Goal: Information Seeking & Learning: Learn about a topic

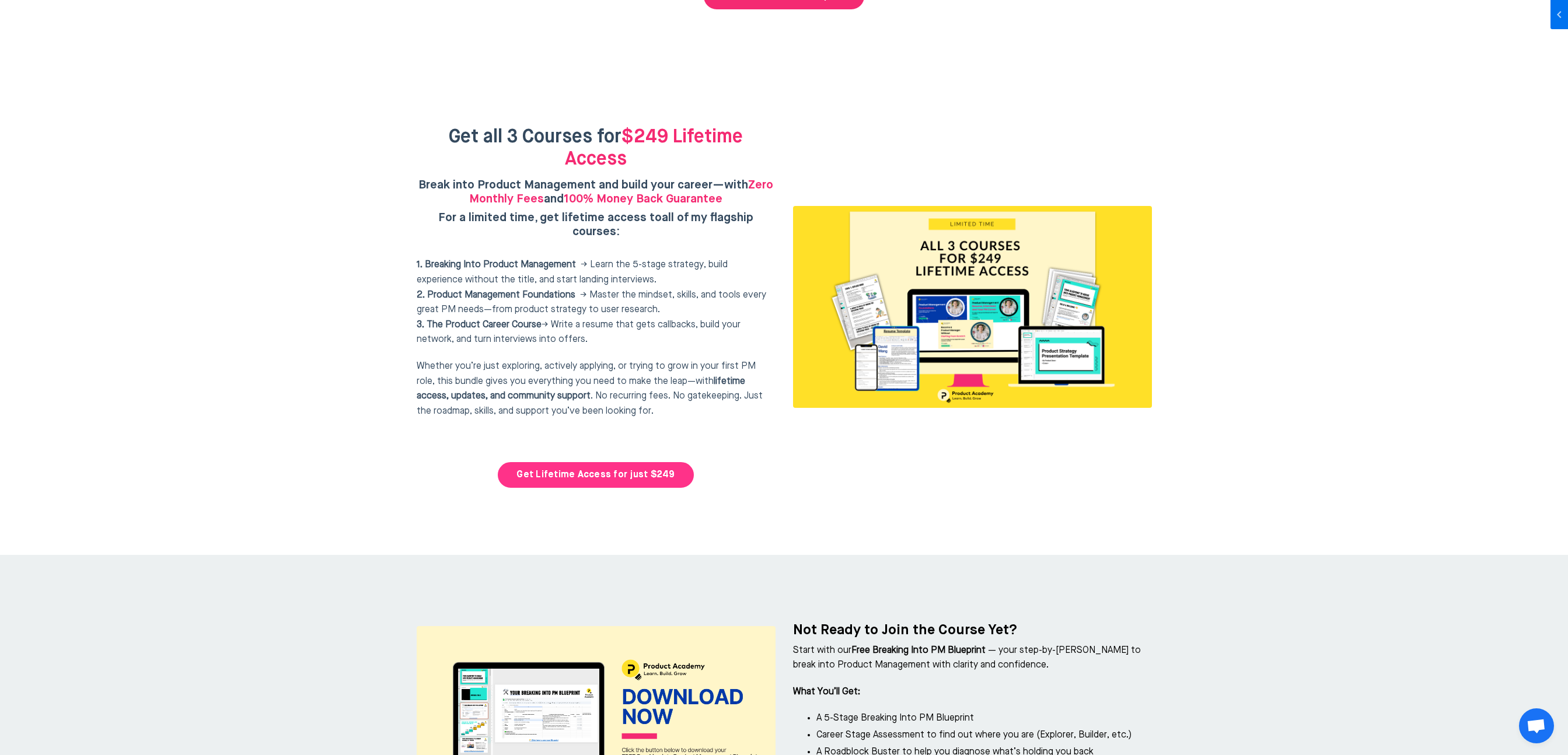
scroll to position [4794, 0]
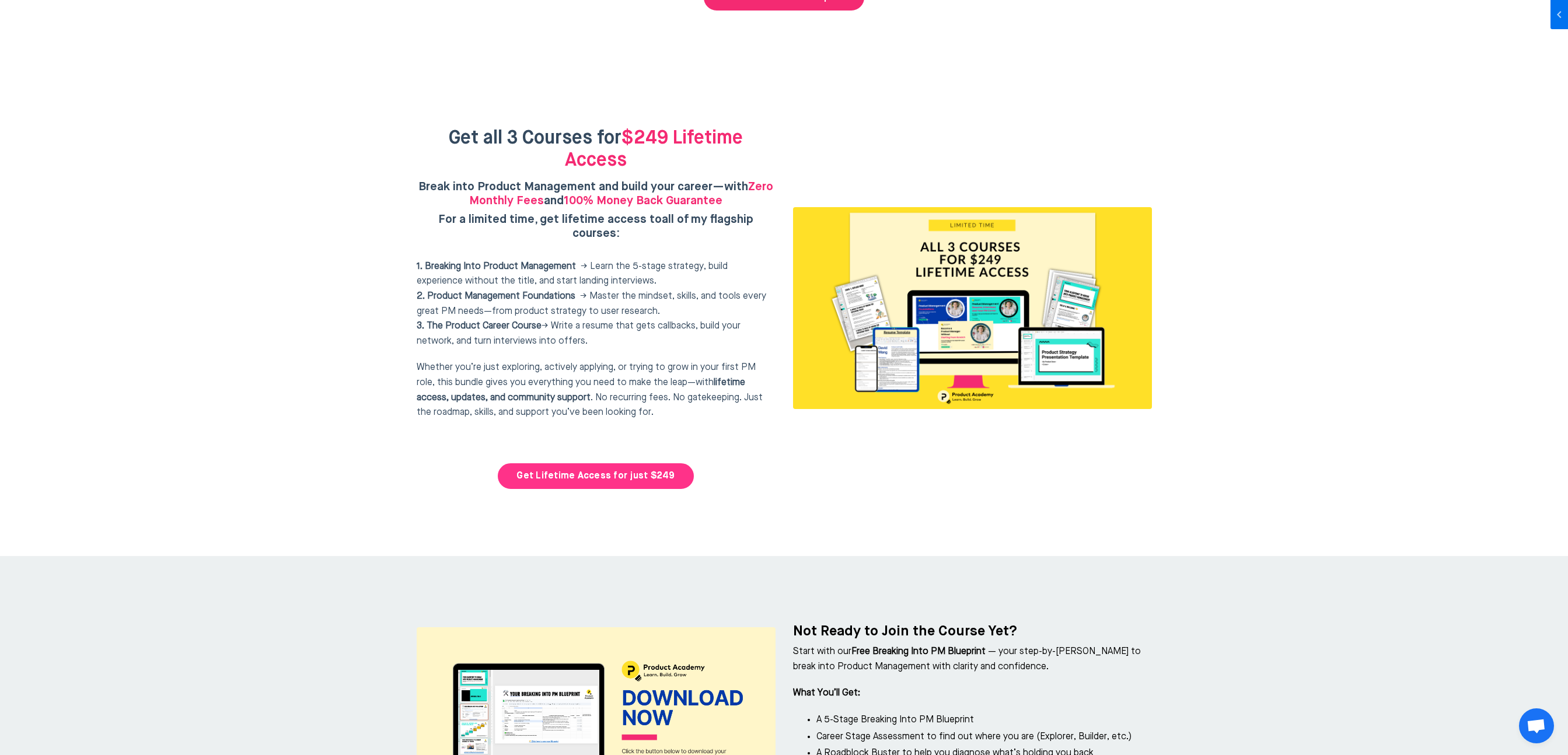
click at [633, 463] on link "Get Lifetime Access for just $249" at bounding box center [595, 476] width 196 height 26
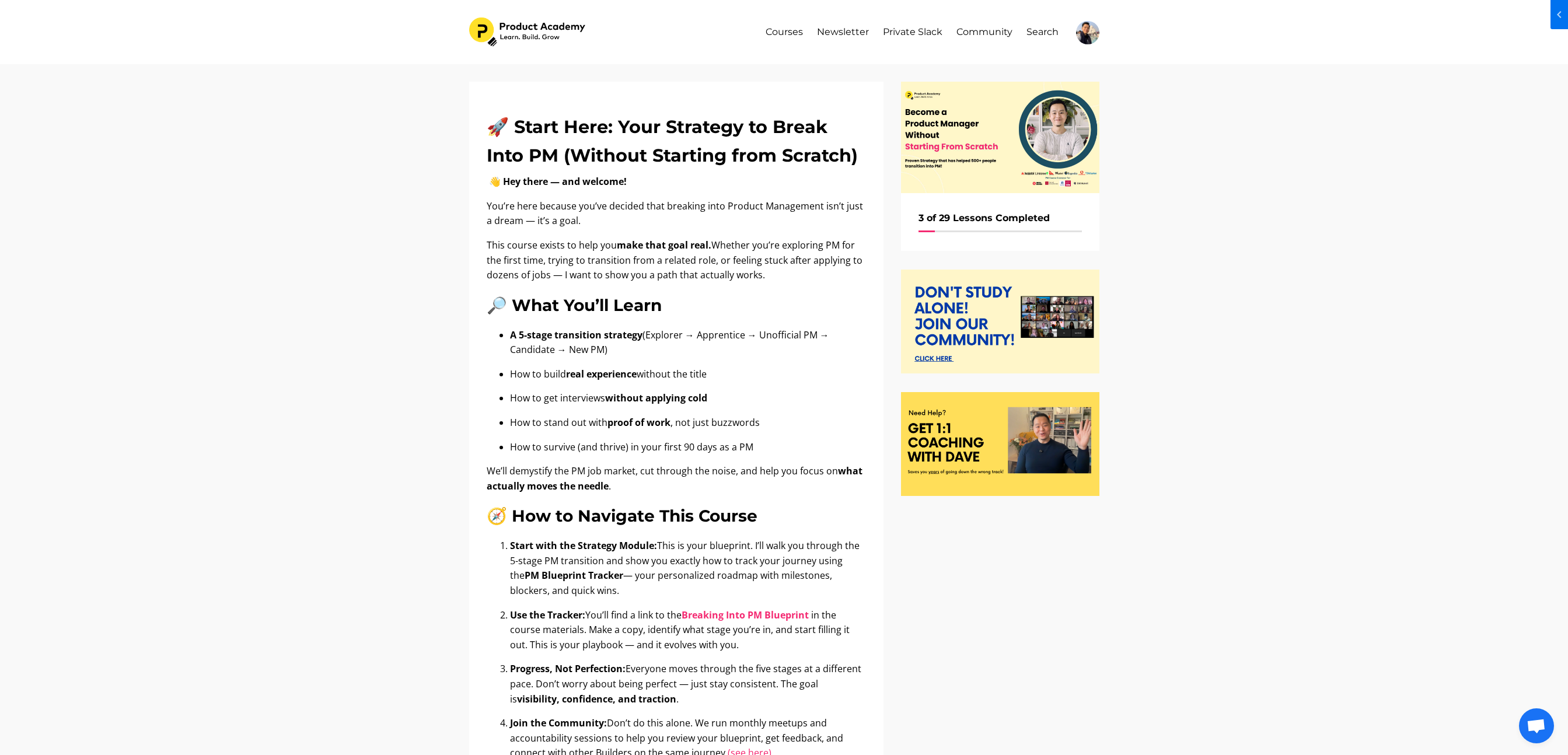
click at [1170, 510] on div "🚀 Start Here: Your Strategy to Break Into PM (Without Starting from Scratch) 👋 …" at bounding box center [784, 734] width 1568 height 1339
click at [1239, 324] on div "🚀 Start Here: Your Strategy to Break Into PM (Without Starting from Scratch) 👋 …" at bounding box center [784, 734] width 1568 height 1339
click at [1230, 345] on div "🚀 Start Here: Your Strategy to Break Into PM (Without Starting from Scratch) 👋 …" at bounding box center [784, 734] width 1568 height 1339
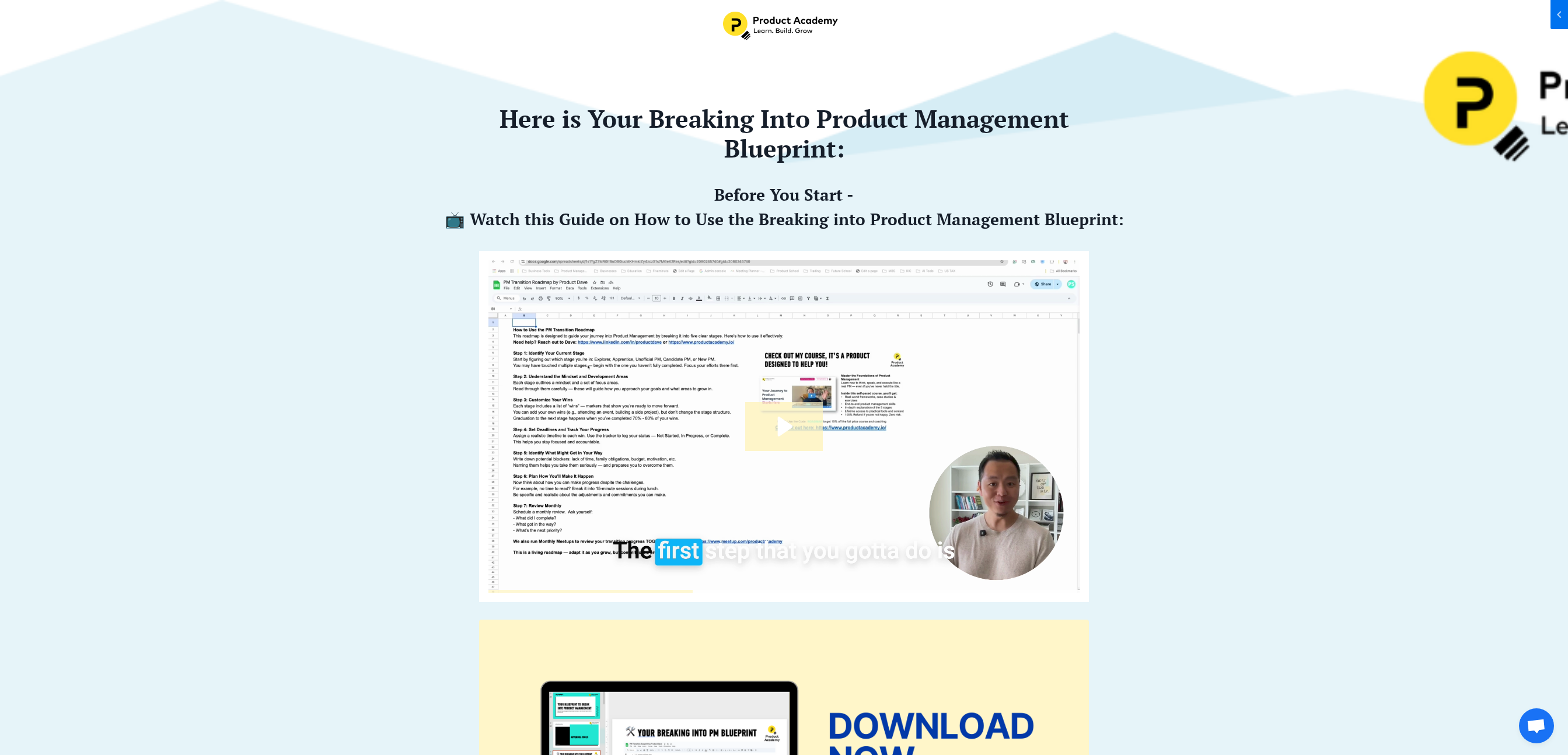
scroll to position [105, 0]
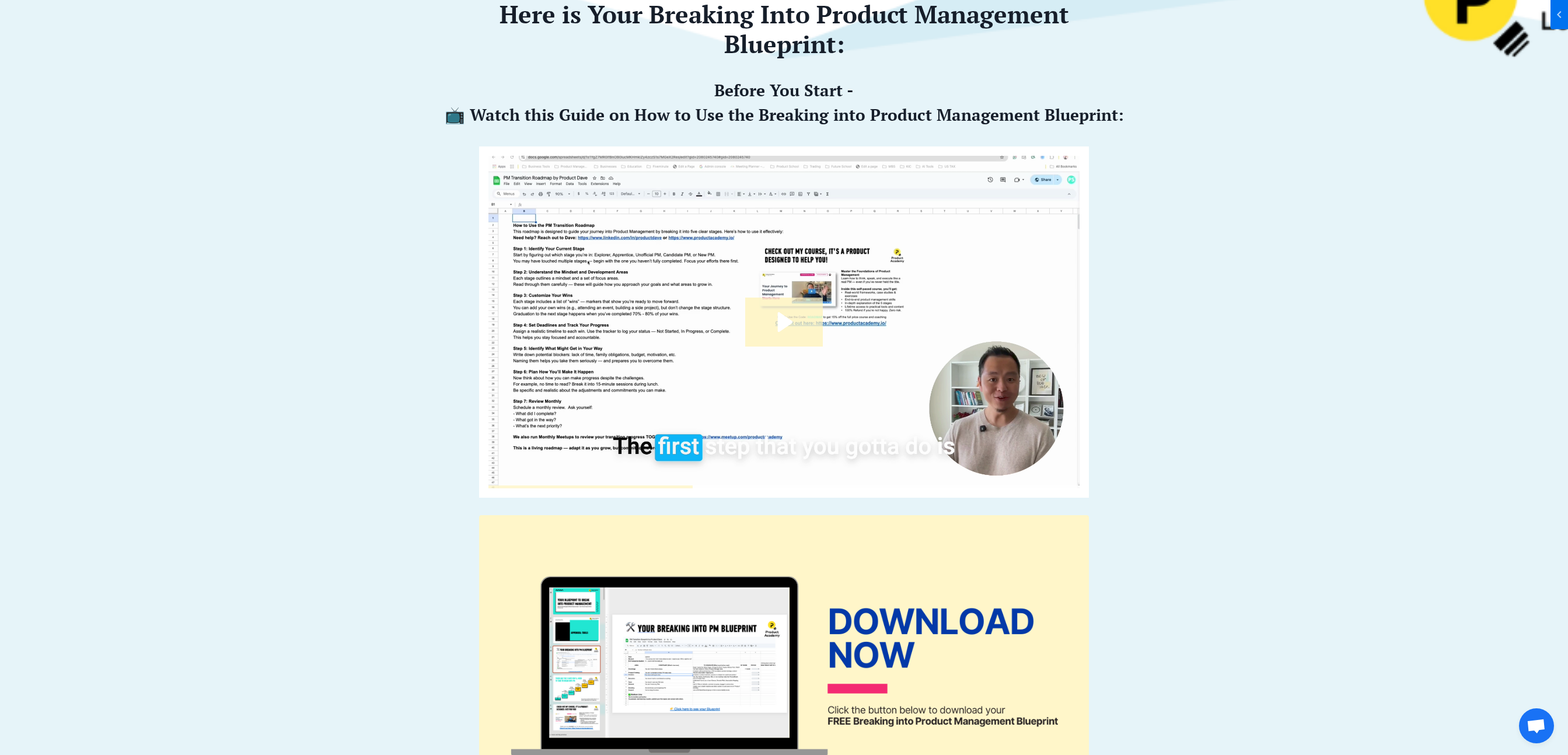
click at [842, 313] on img at bounding box center [784, 322] width 592 height 334
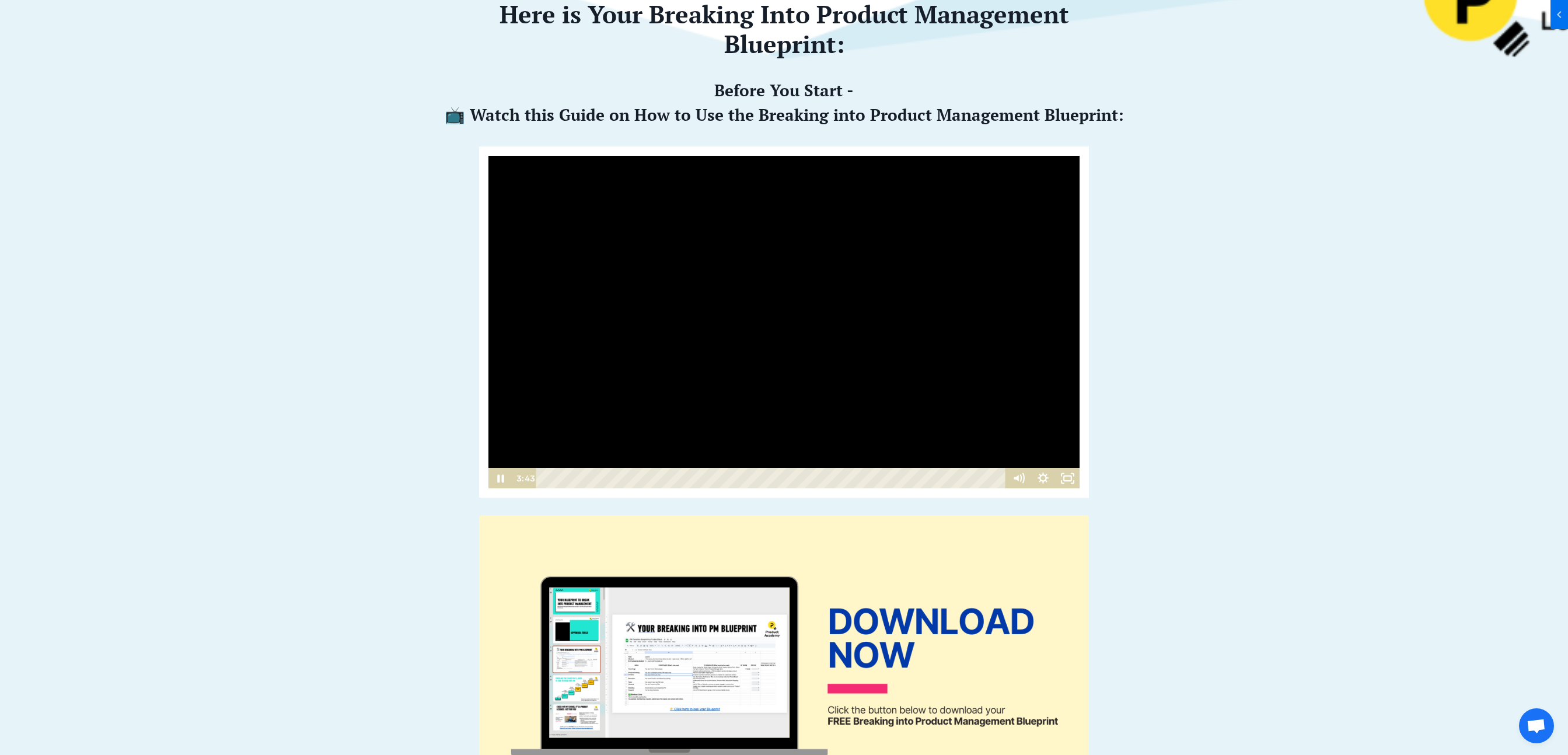
scroll to position [1, 0]
click at [496, 482] on div "0:00 0:00" at bounding box center [784, 478] width 592 height 21
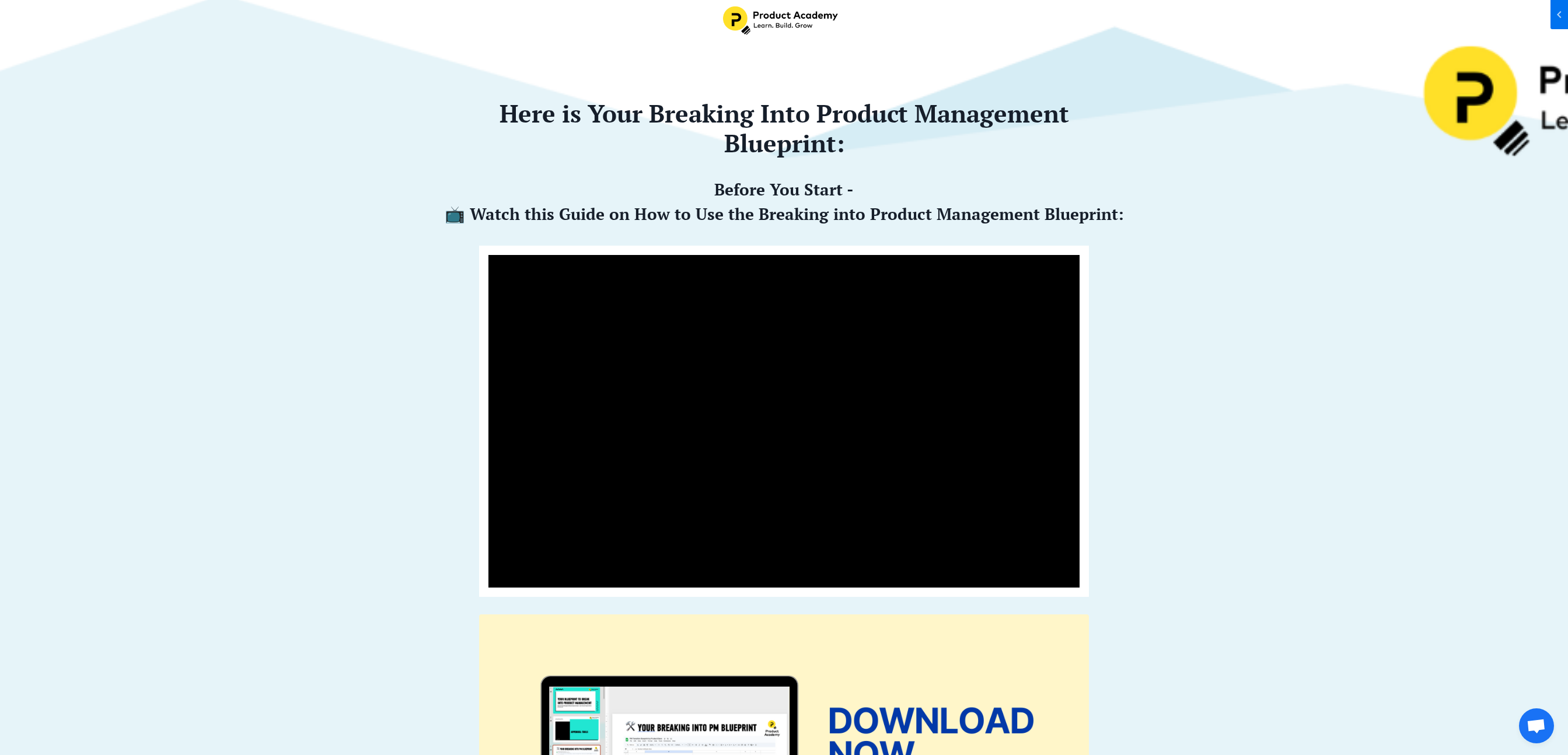
scroll to position [0, 0]
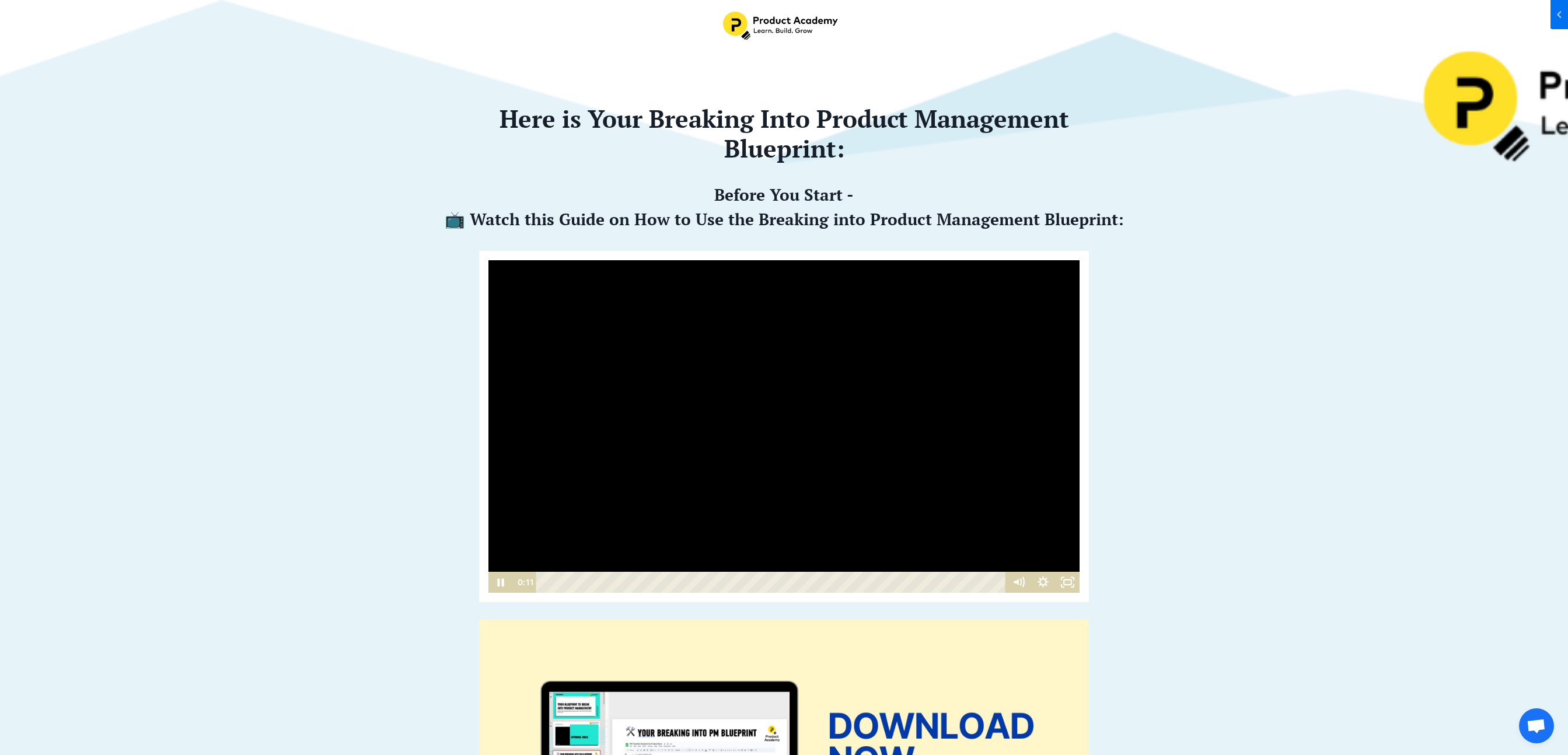
click at [878, 380] on div at bounding box center [784, 426] width 592 height 334
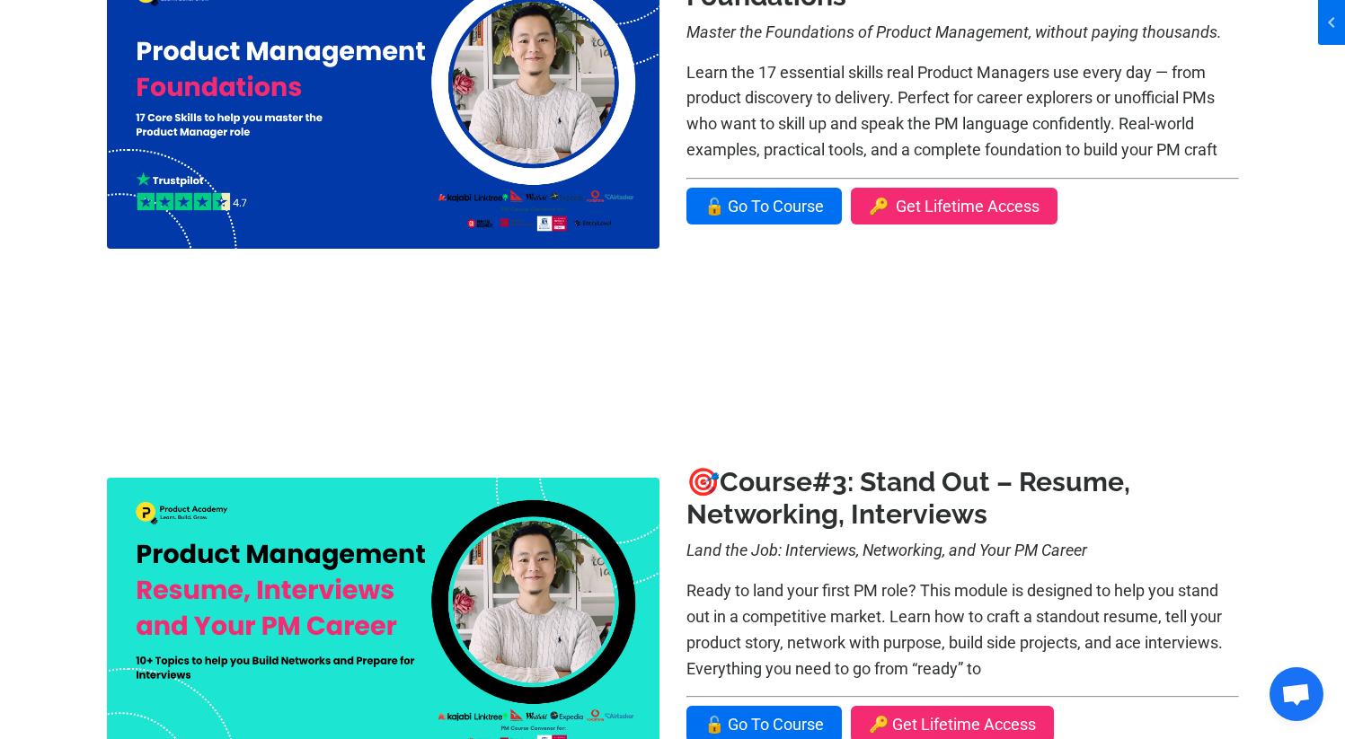
scroll to position [998, 0]
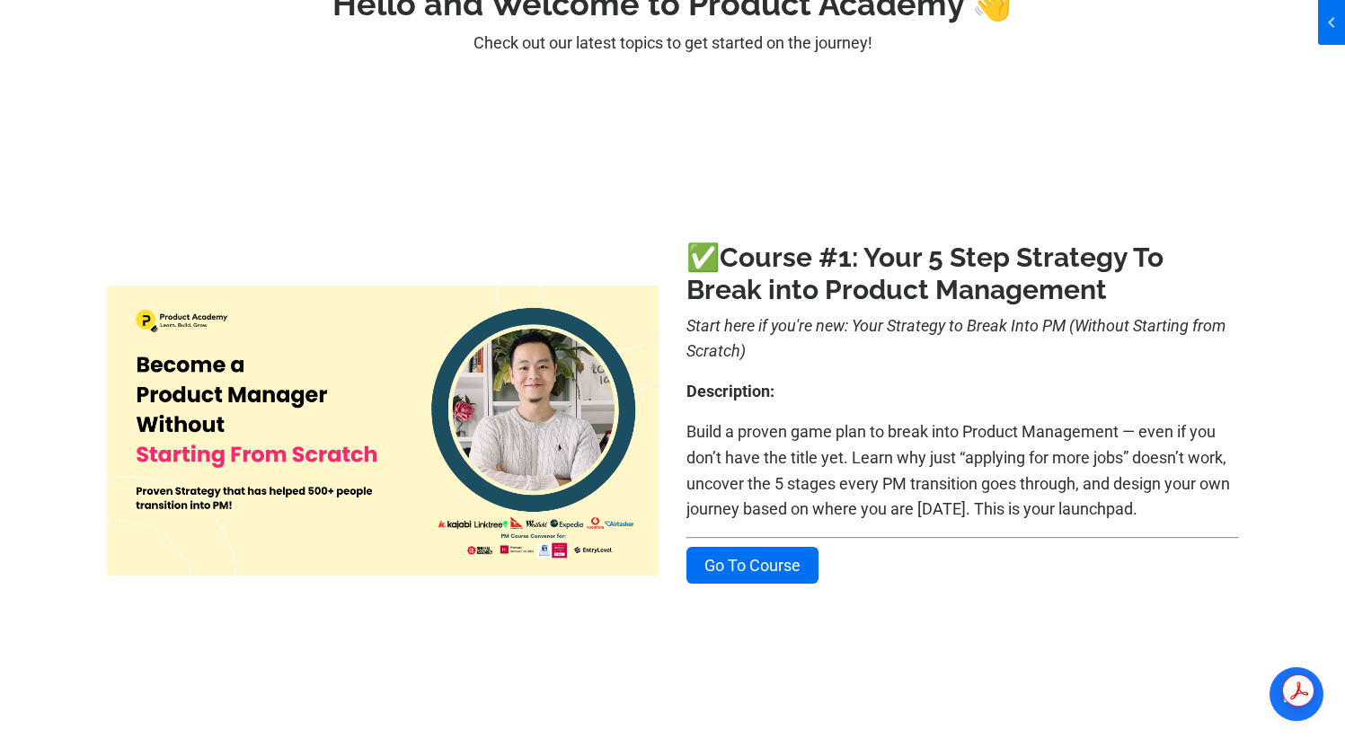
click at [857, 141] on div at bounding box center [672, 430] width 1345 height 585
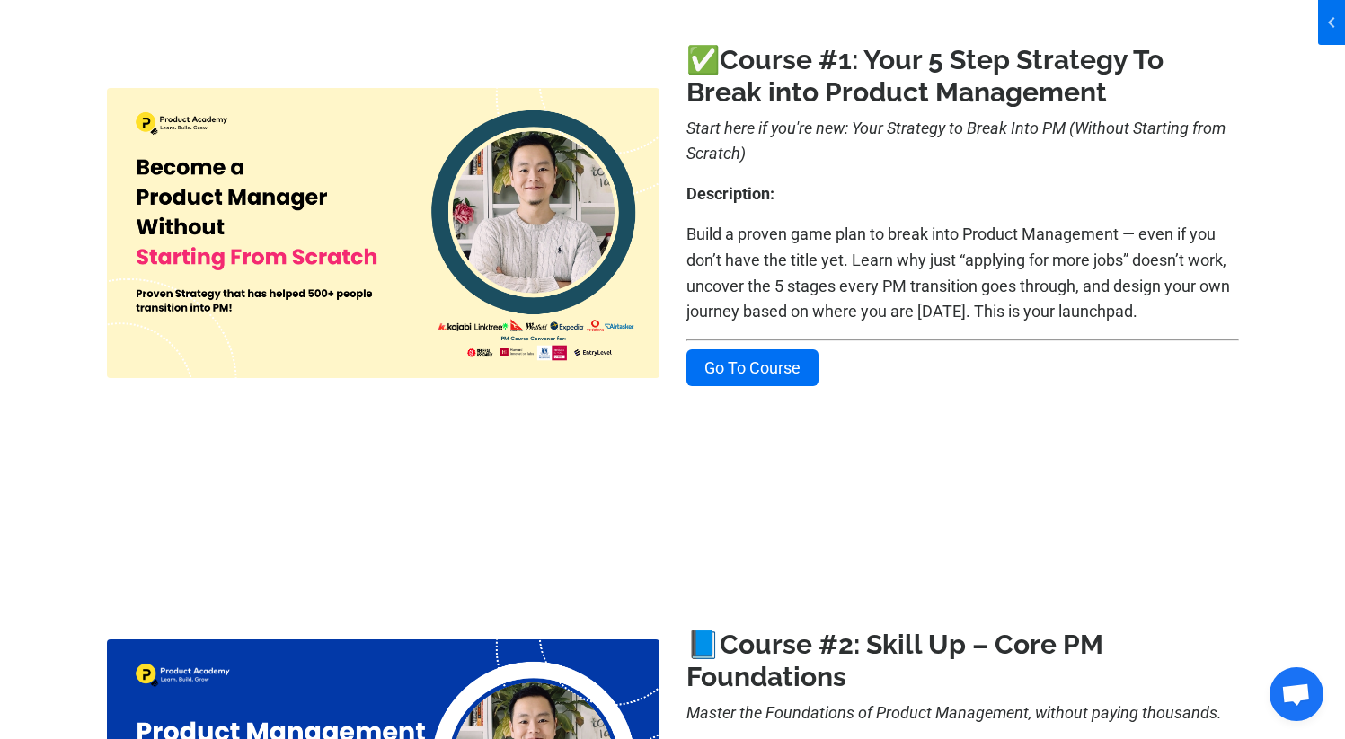
scroll to position [282, 0]
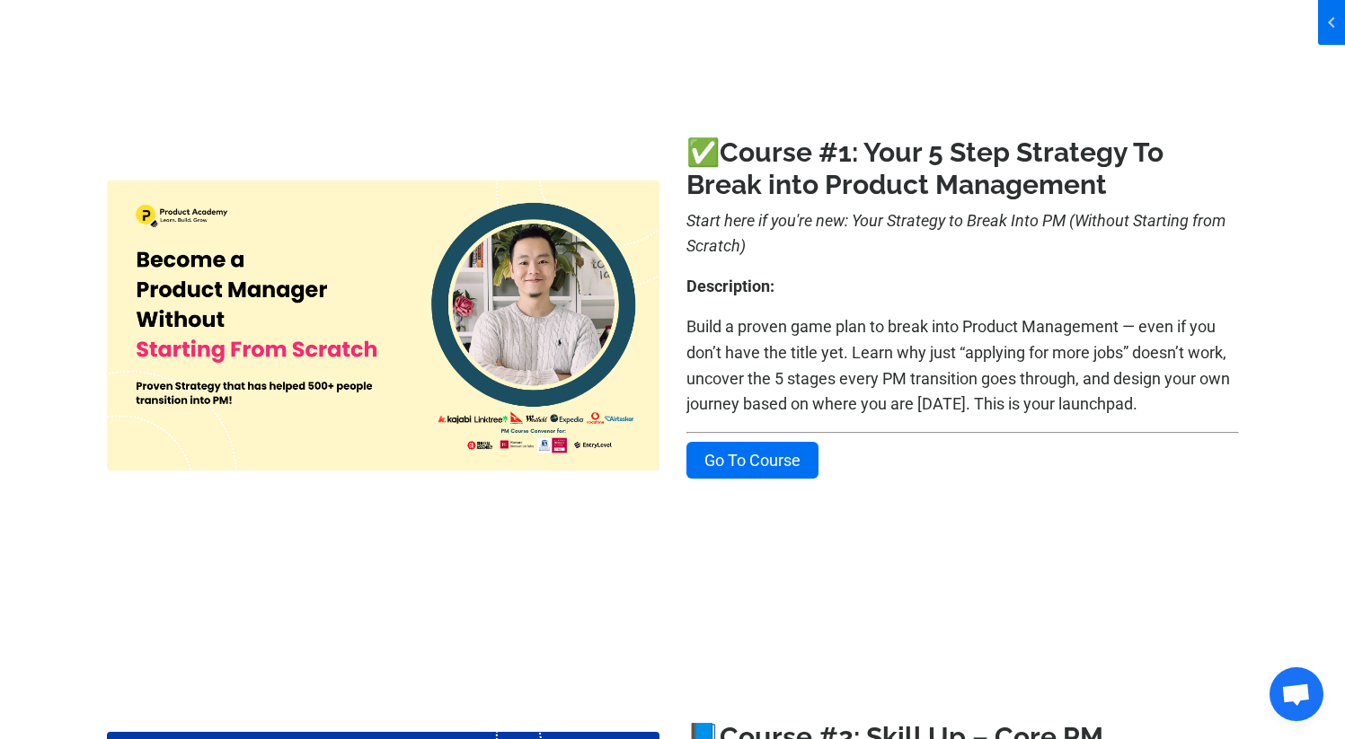
drag, startPoint x: 984, startPoint y: 384, endPoint x: 922, endPoint y: 421, distance: 73.3
click at [984, 384] on p "Build a proven game plan to break into Product Management — even if you don’t h…" at bounding box center [962, 365] width 552 height 103
click at [789, 452] on link "Go To Course" at bounding box center [752, 460] width 132 height 37
click at [762, 465] on link "Go To Course" at bounding box center [752, 460] width 132 height 37
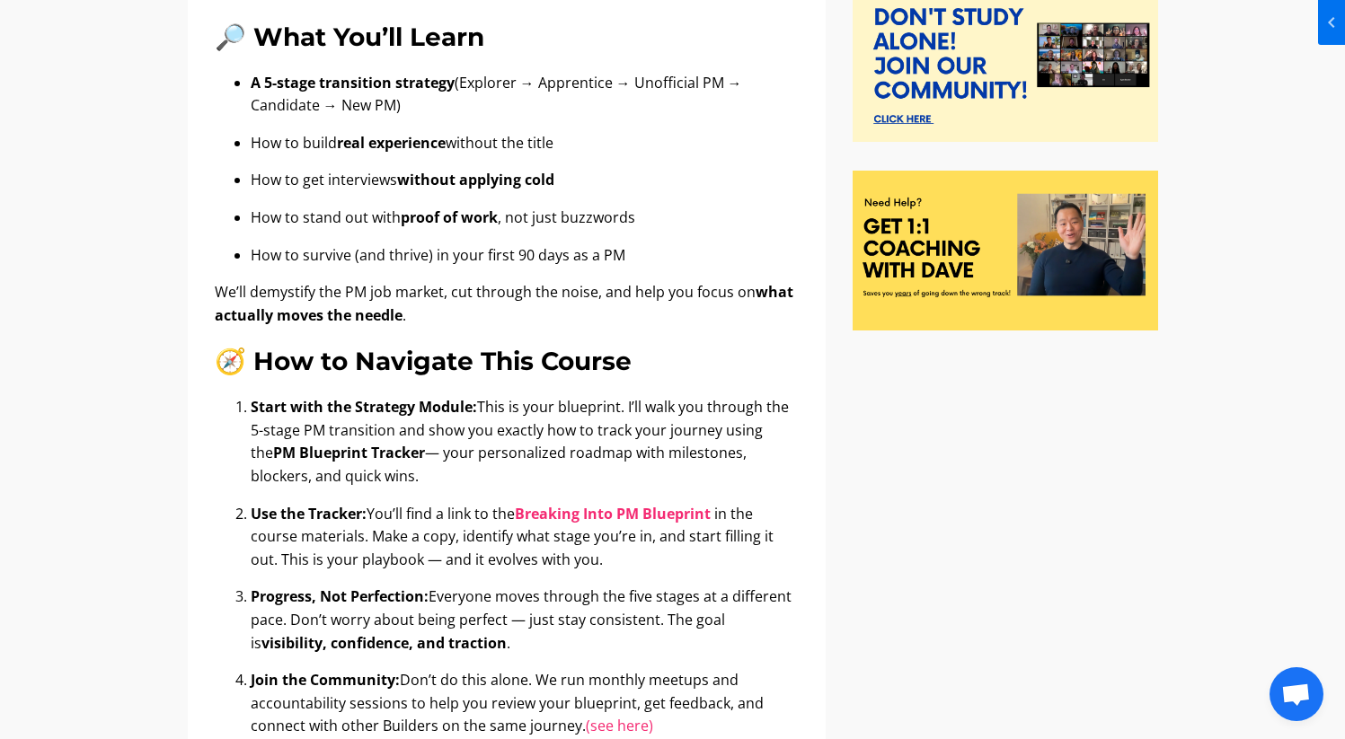
scroll to position [715, 0]
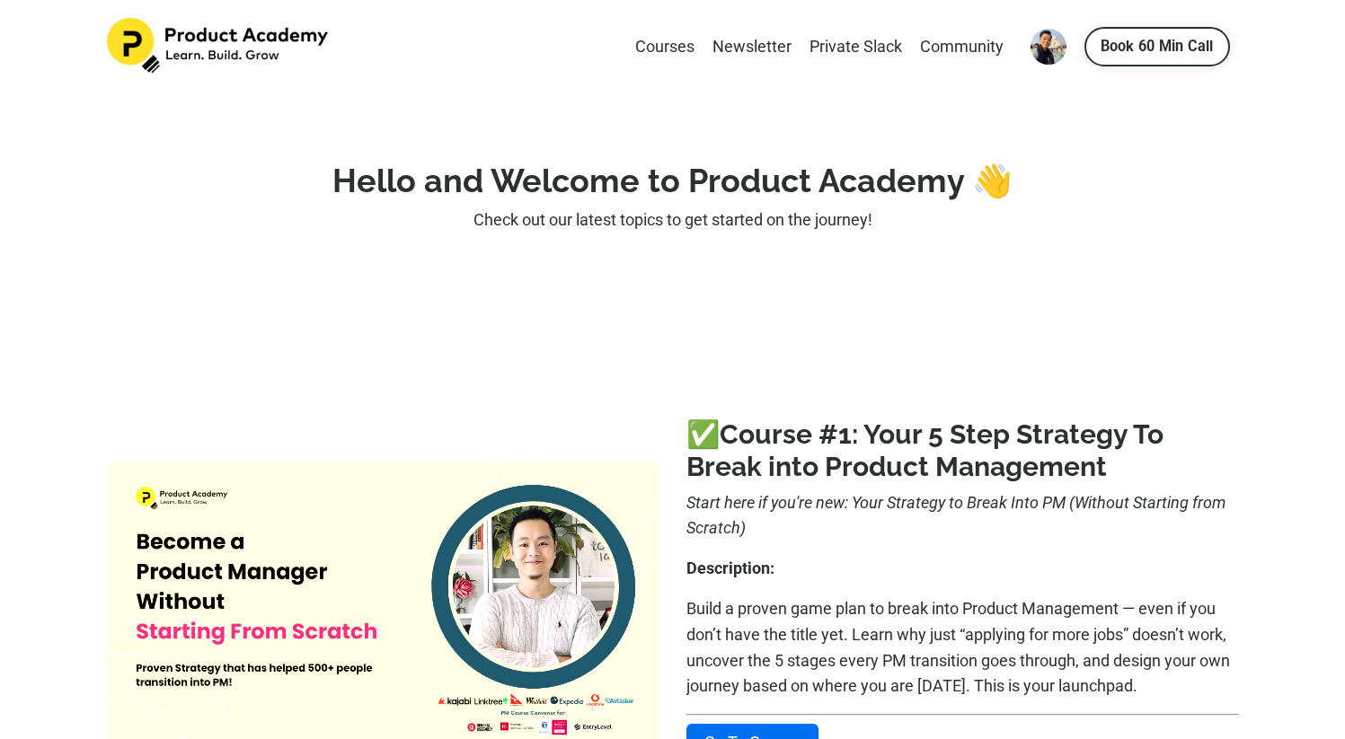
scroll to position [262, 0]
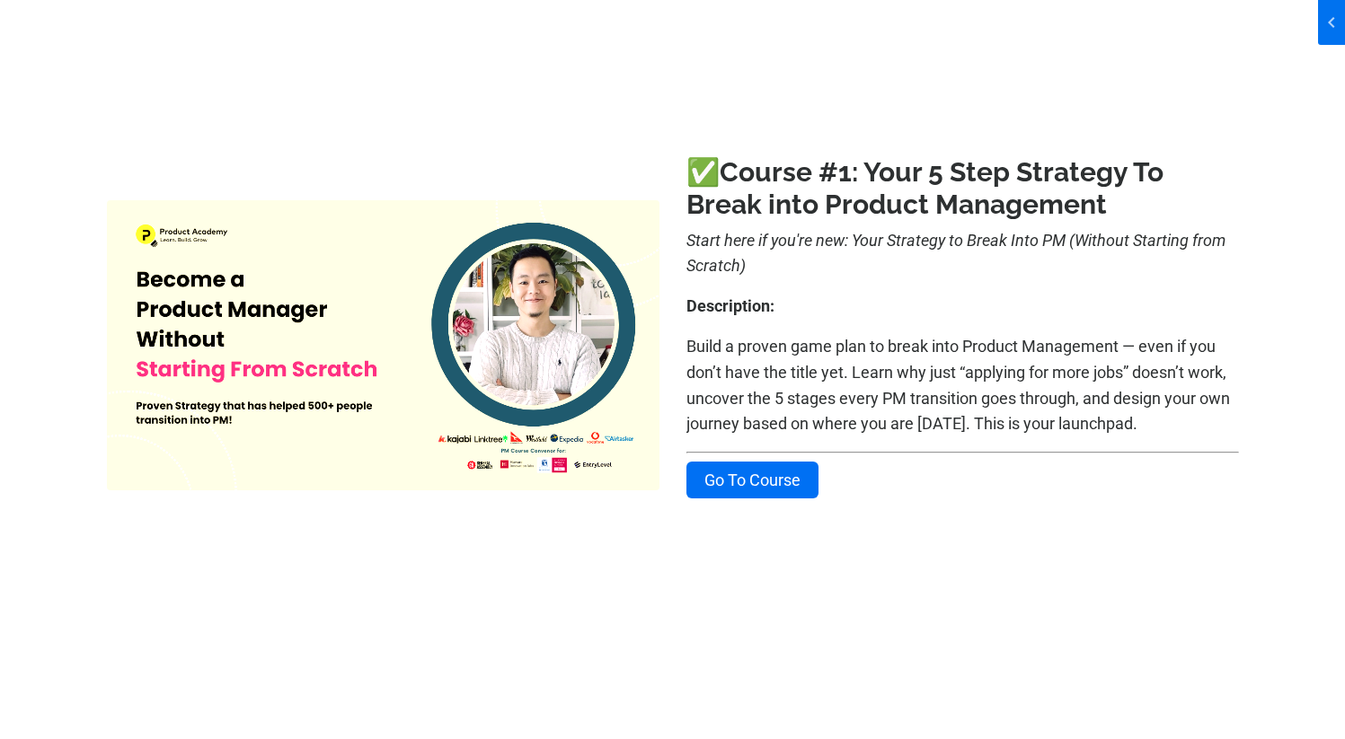
click at [537, 317] on img at bounding box center [383, 345] width 552 height 290
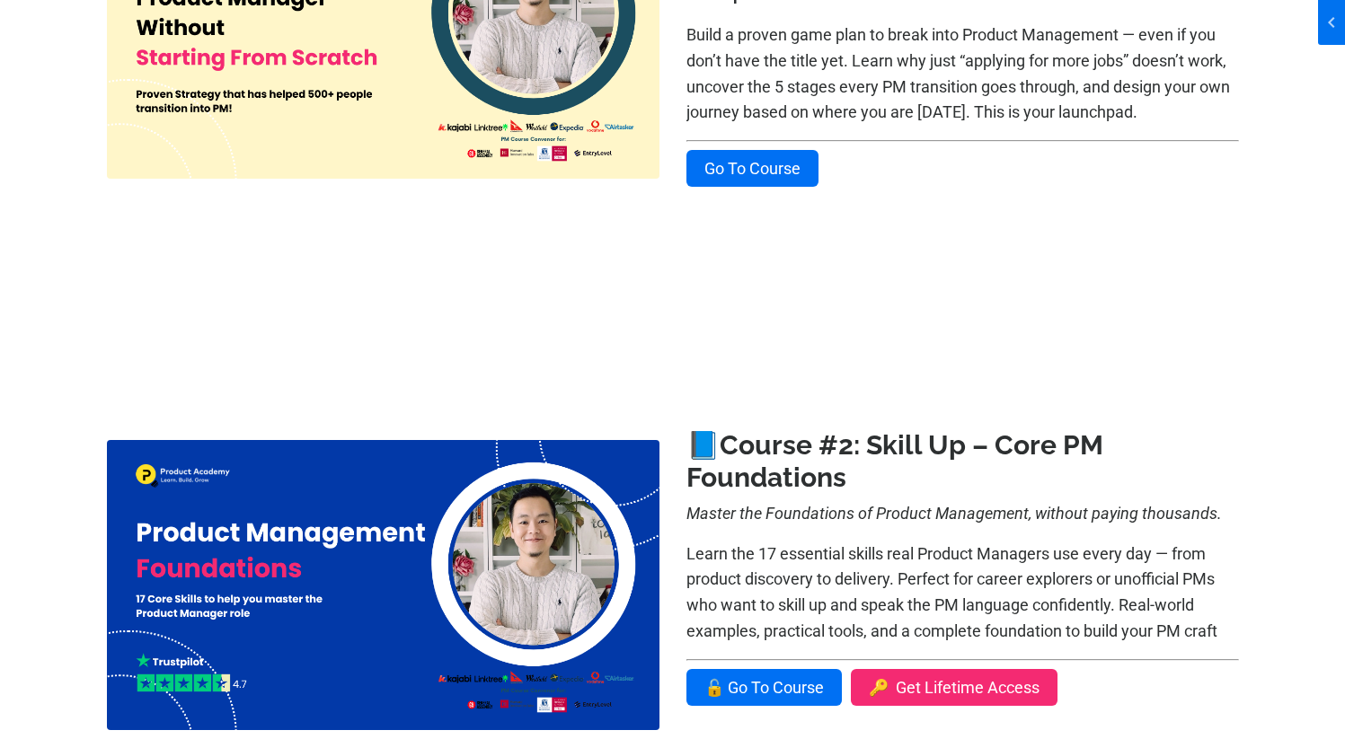
scroll to position [759, 0]
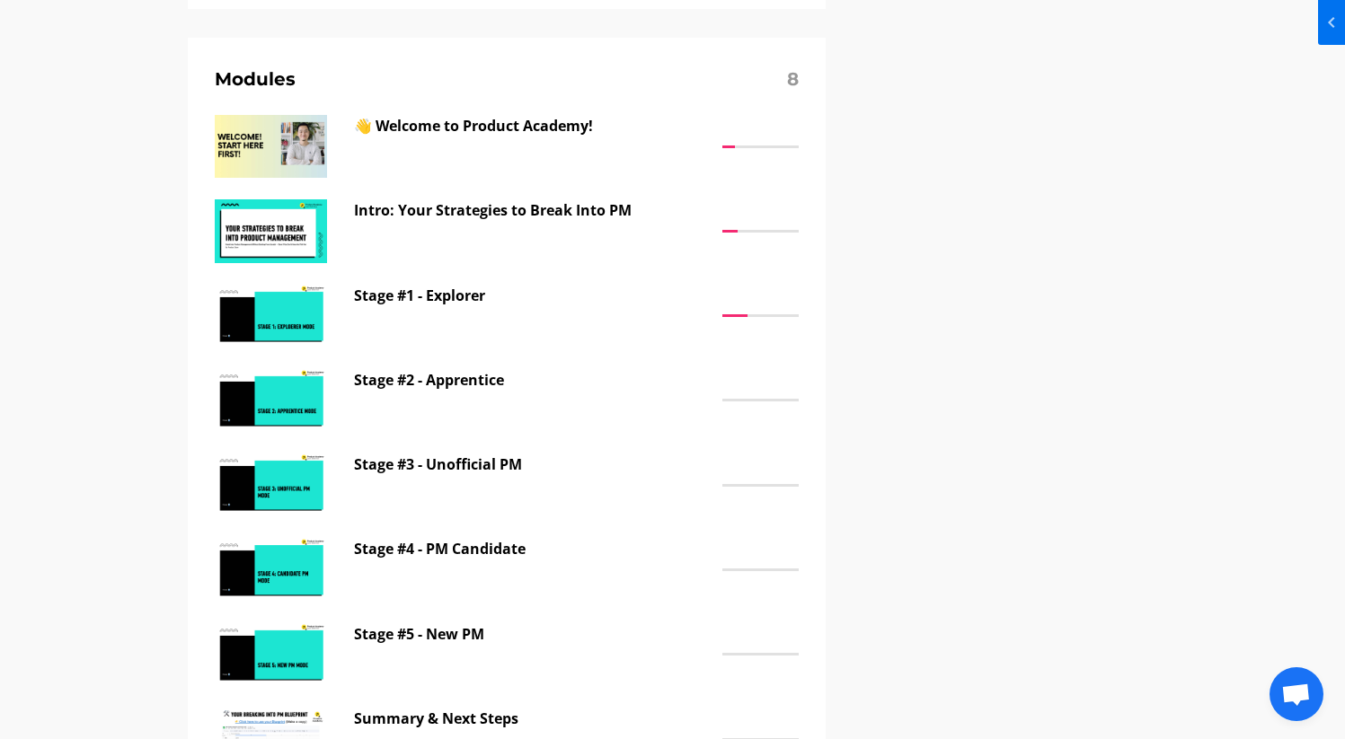
scroll to position [1576, 0]
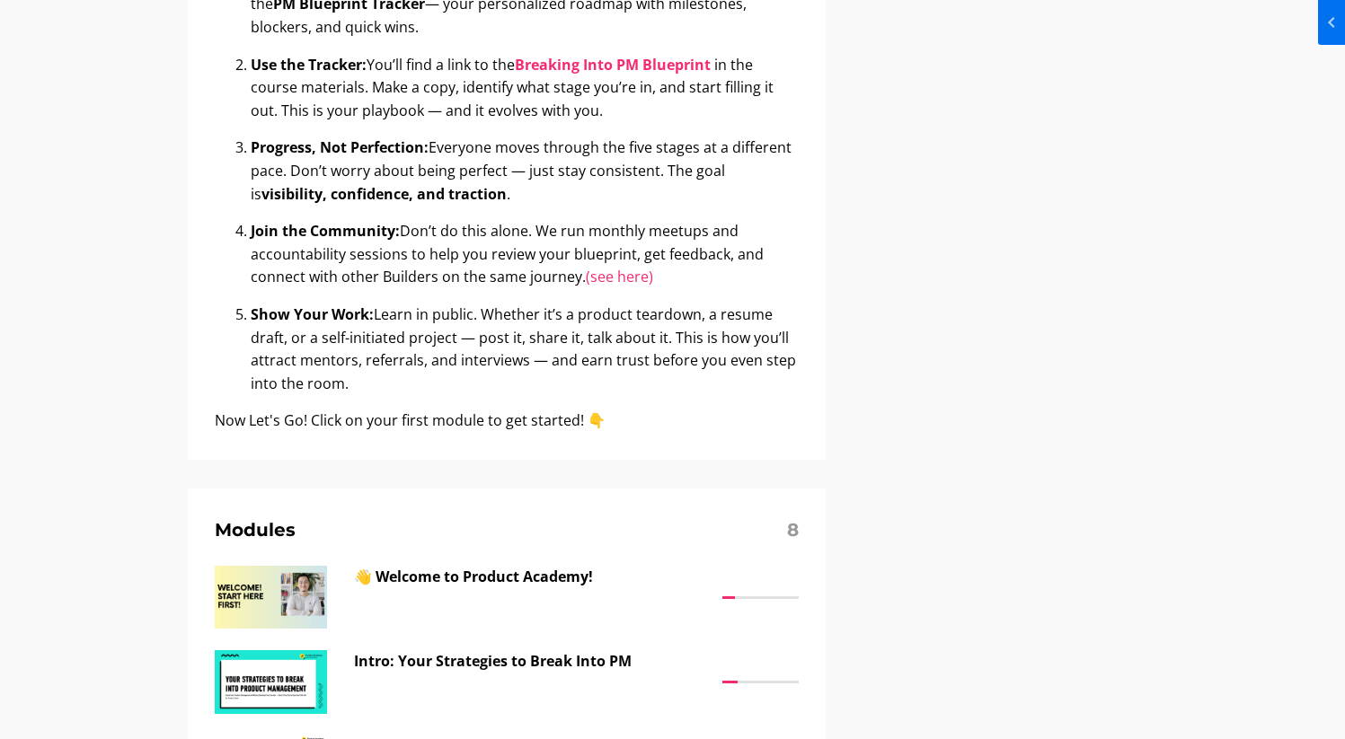
click at [1184, 366] on div "🚀 Start Here: Your Strategy to Break Into PM (Without Starting from Scratch) 👋 …" at bounding box center [672, 247] width 1345 height 2061
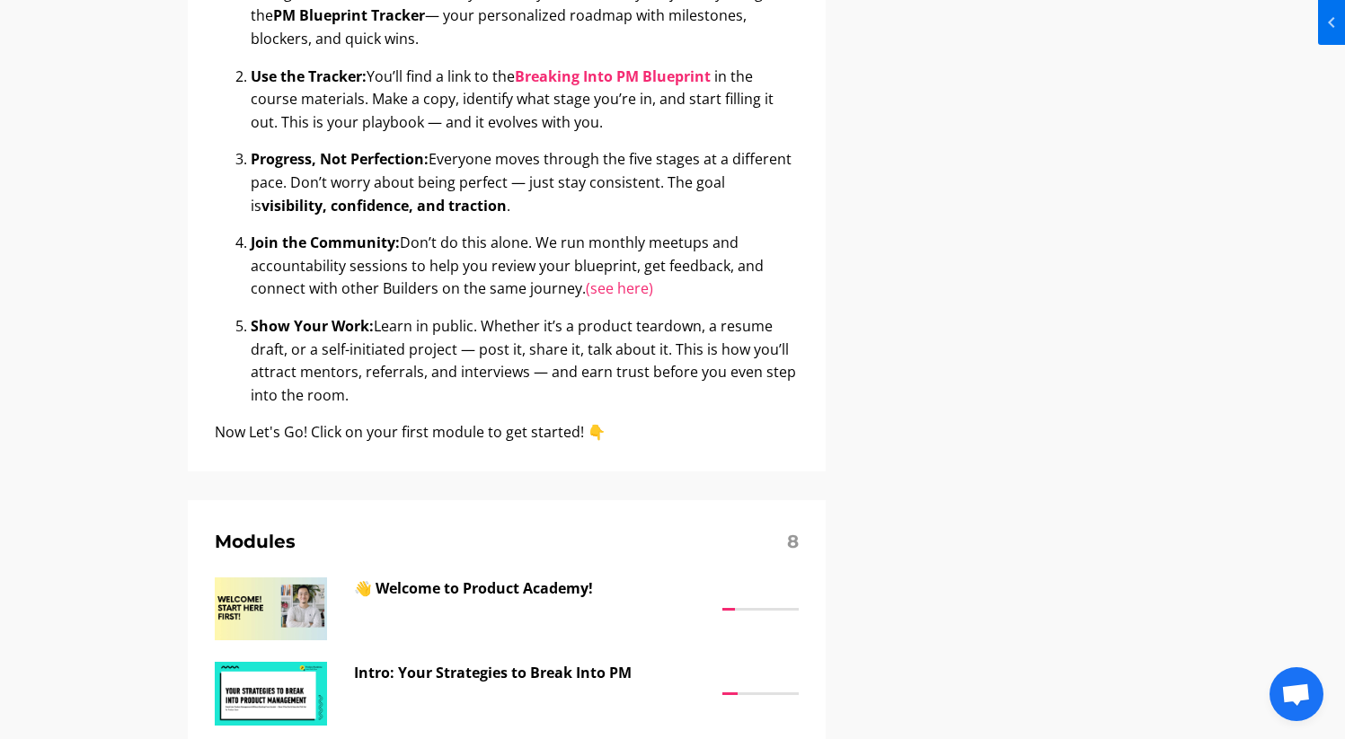
scroll to position [516, 0]
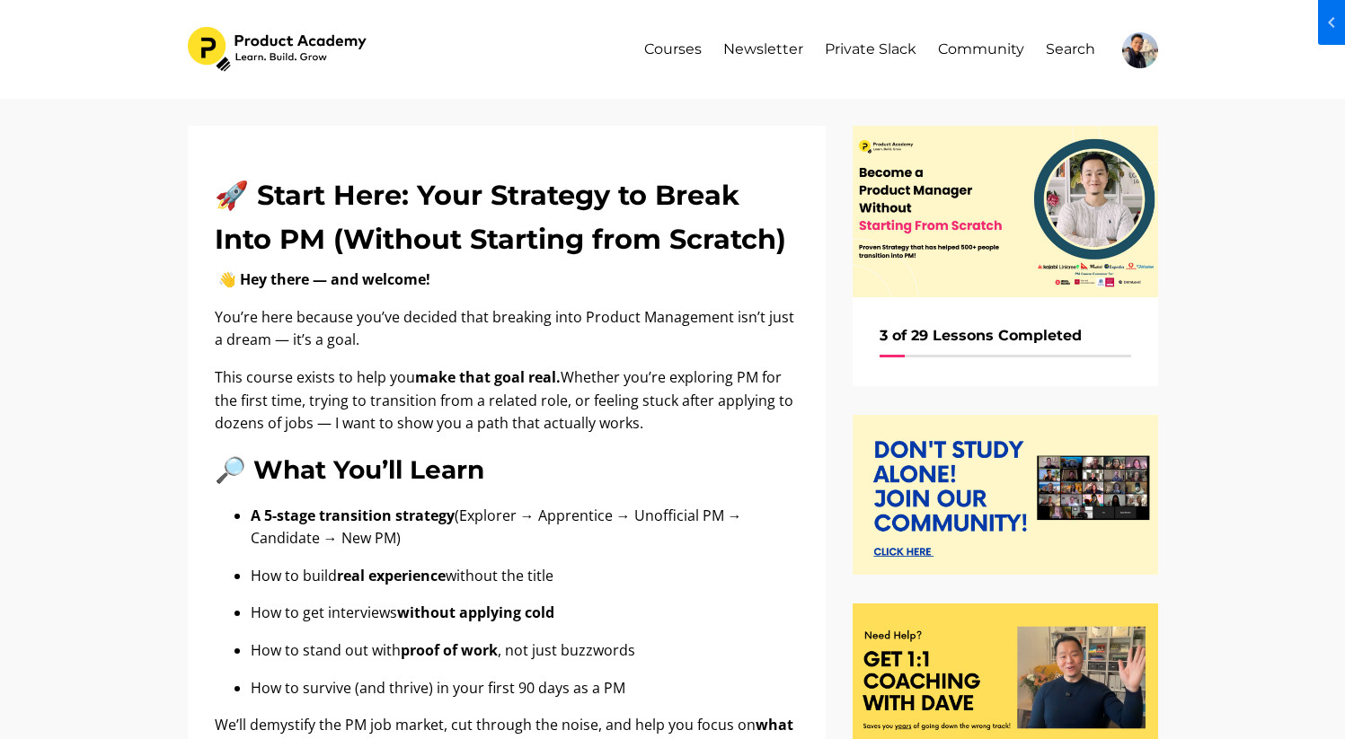
click at [541, 277] on p "👋 Hey there — and welcome!" at bounding box center [507, 280] width 584 height 23
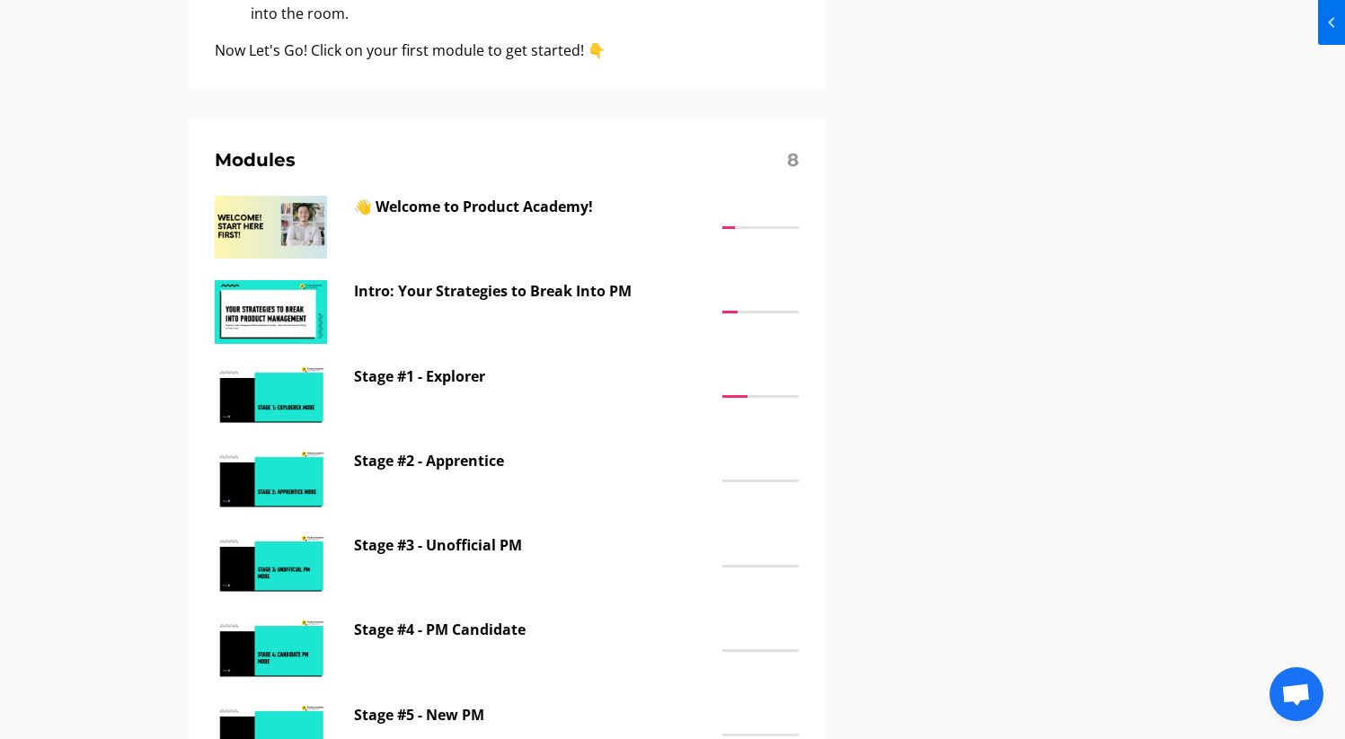
scroll to position [1240, 0]
